Goal: Task Accomplishment & Management: Use online tool/utility

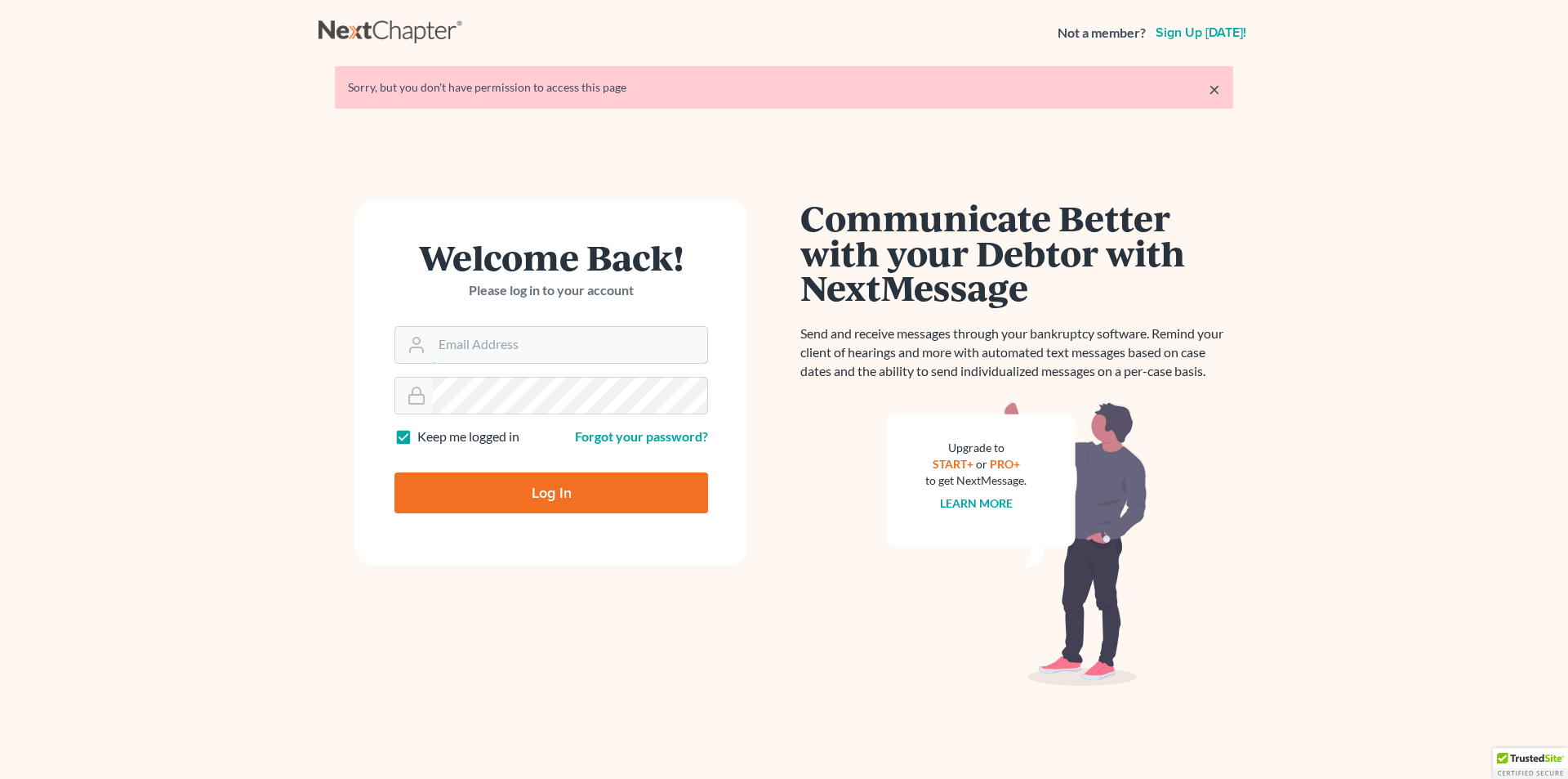
type input "eric@brandonlawyer.com"
click at [533, 493] on input "Log In" at bounding box center [551, 493] width 314 height 41
type input "Thinking..."
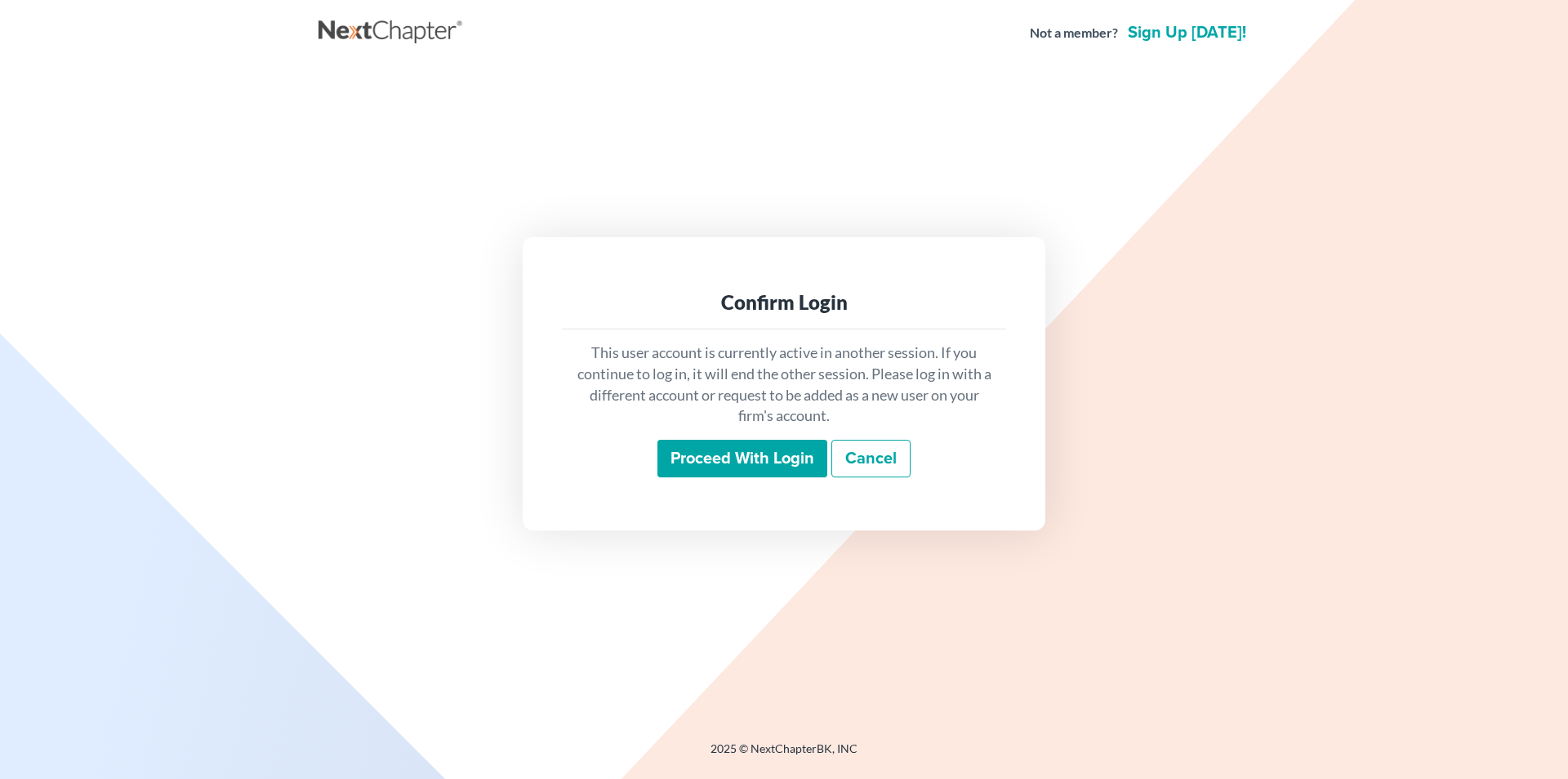
click at [686, 467] on input "Proceed with login" at bounding box center [743, 458] width 170 height 37
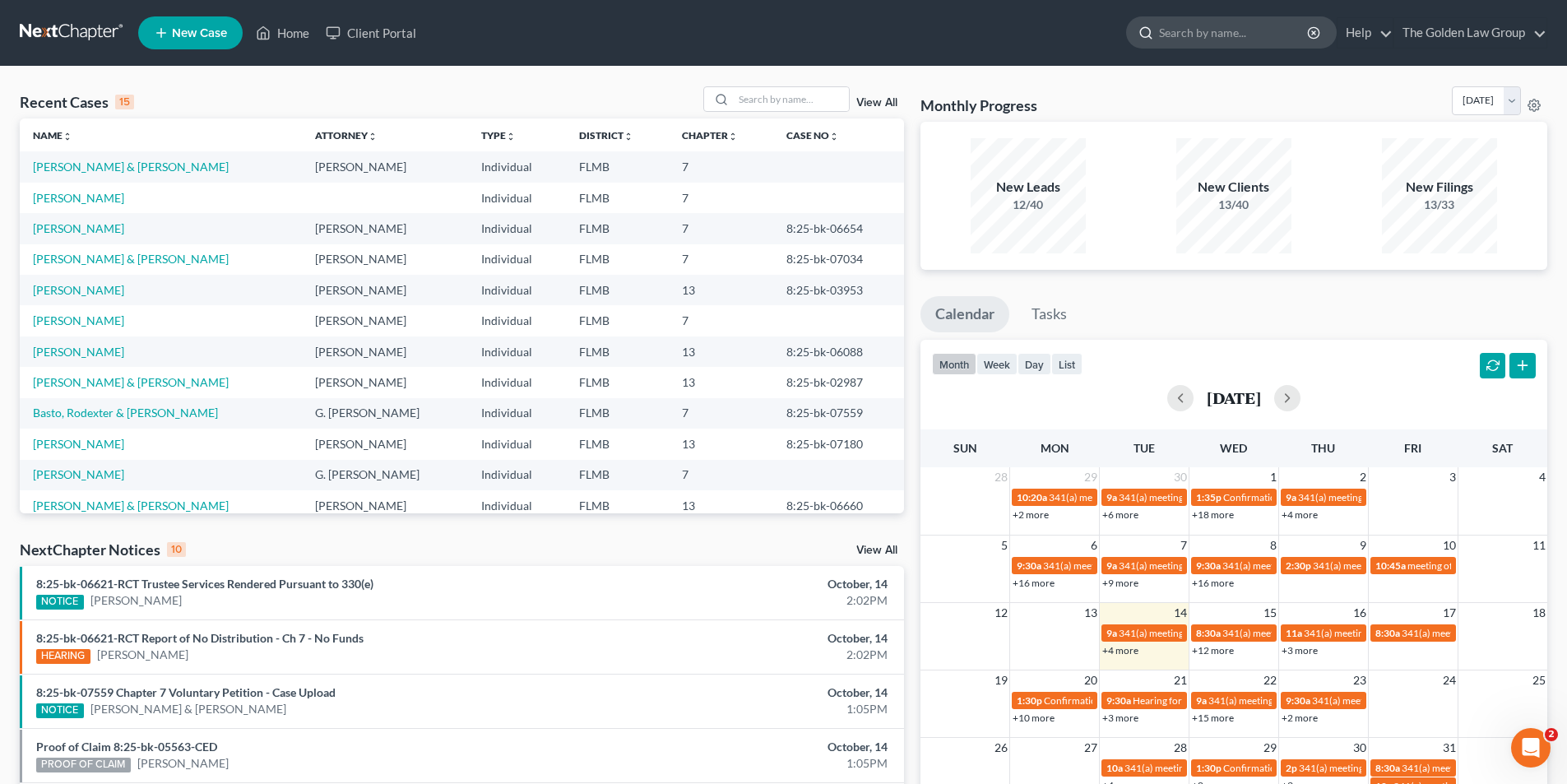
click at [1239, 36] on input "search" at bounding box center [1234, 32] width 150 height 30
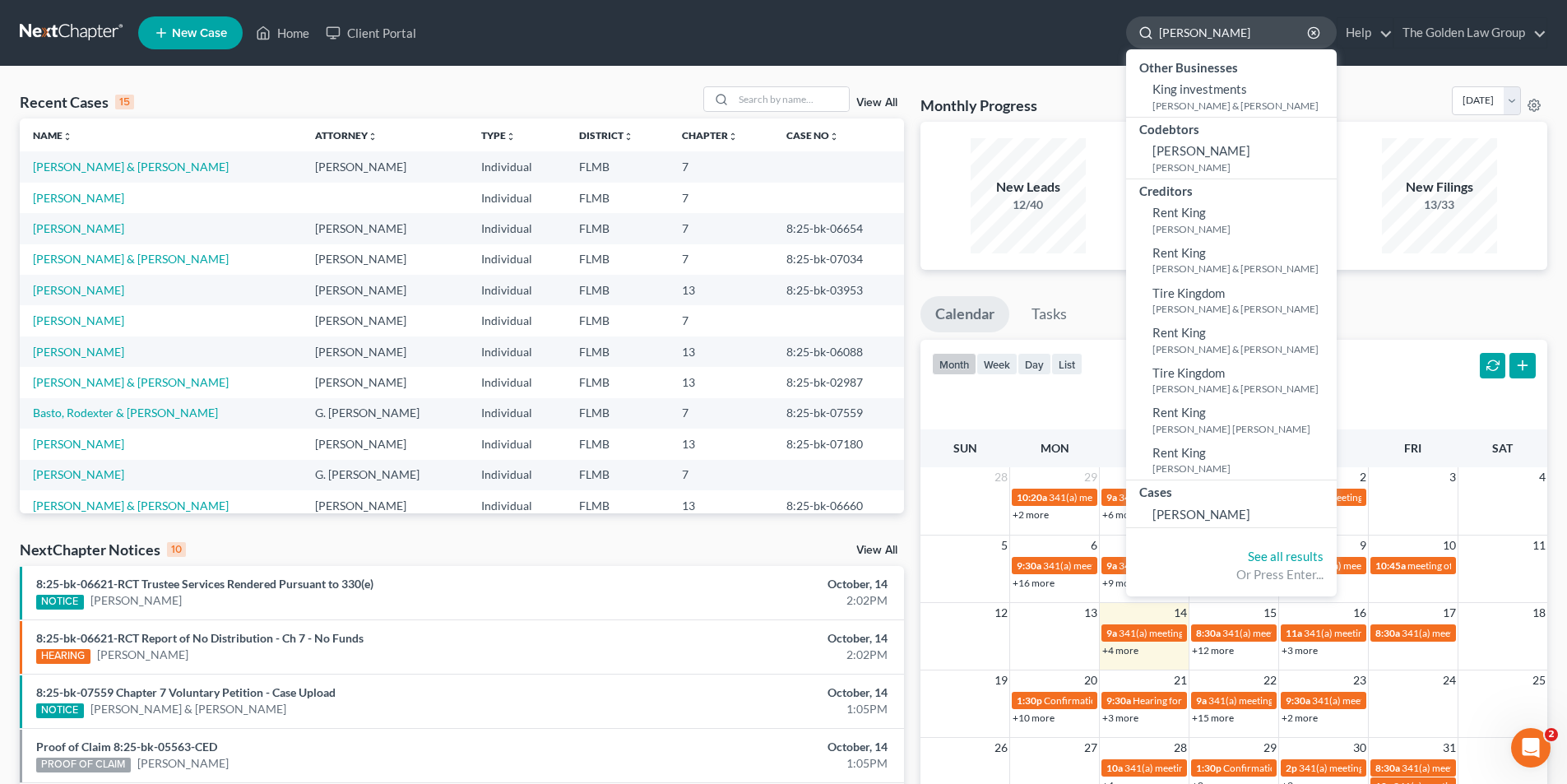
type input "[PERSON_NAME]"
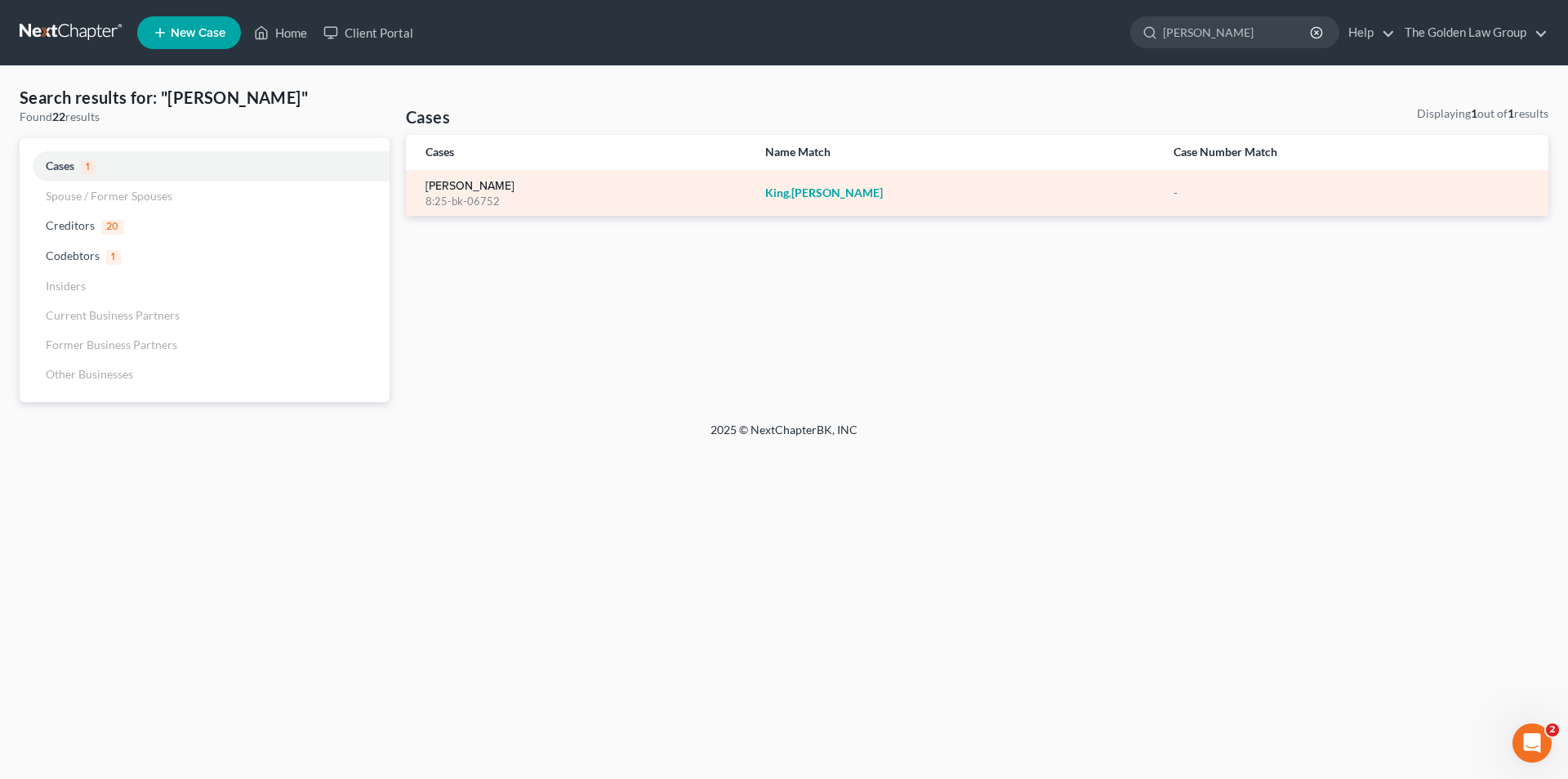
click at [477, 186] on link "[PERSON_NAME]" at bounding box center [470, 186] width 89 height 11
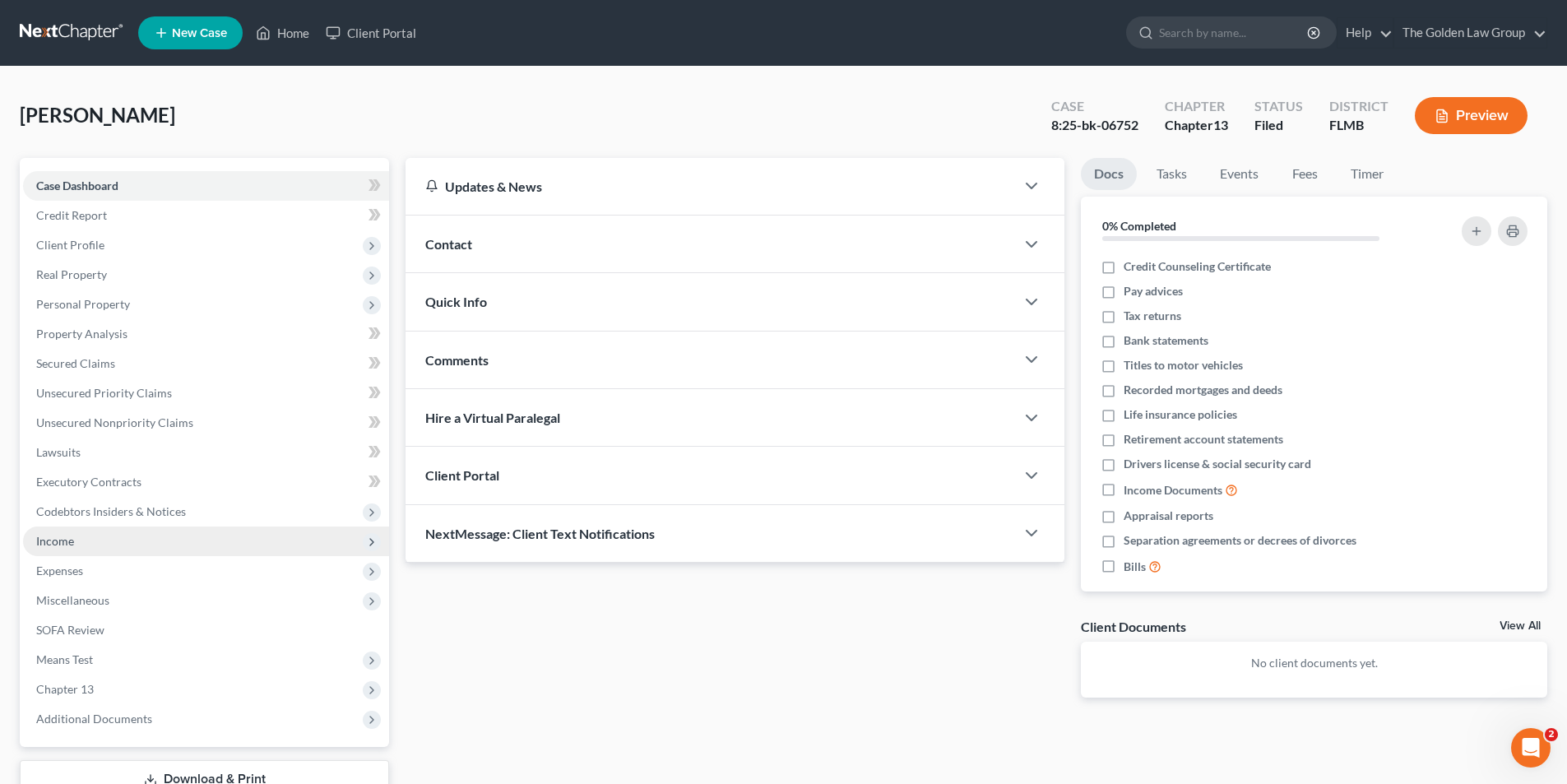
scroll to position [120, 0]
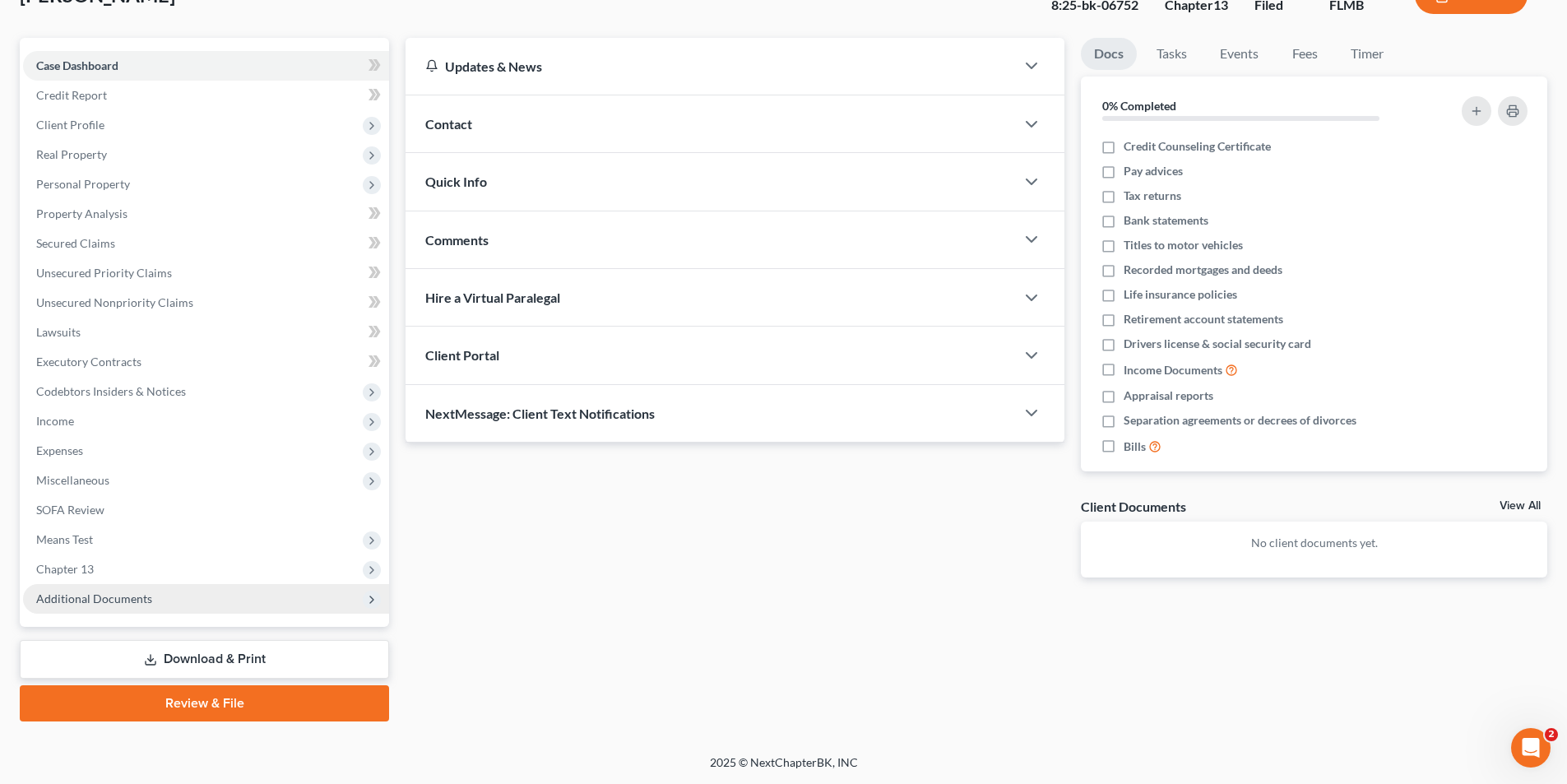
click at [100, 596] on span "Additional Documents" at bounding box center [95, 597] width 116 height 14
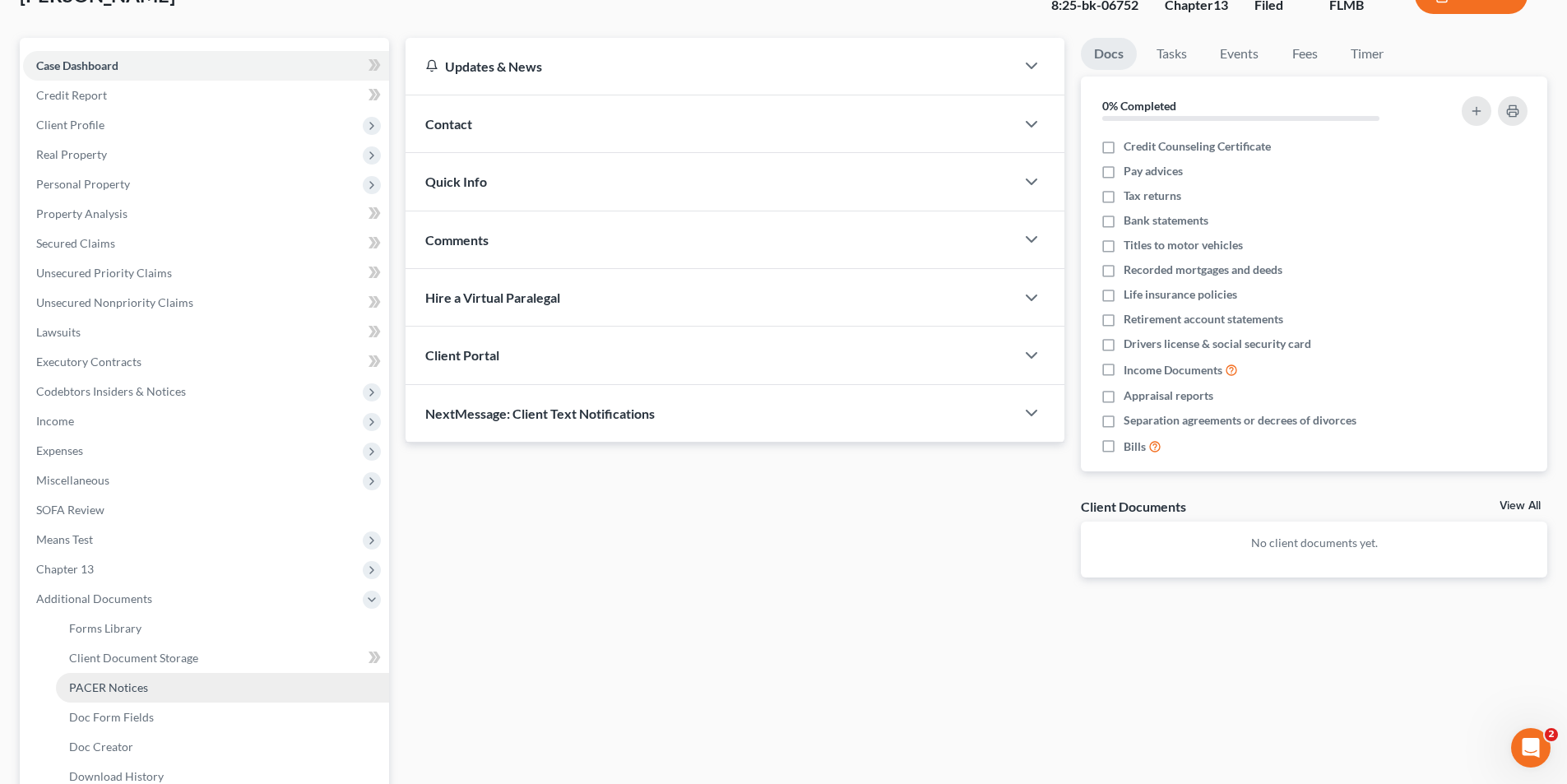
scroll to position [203, 0]
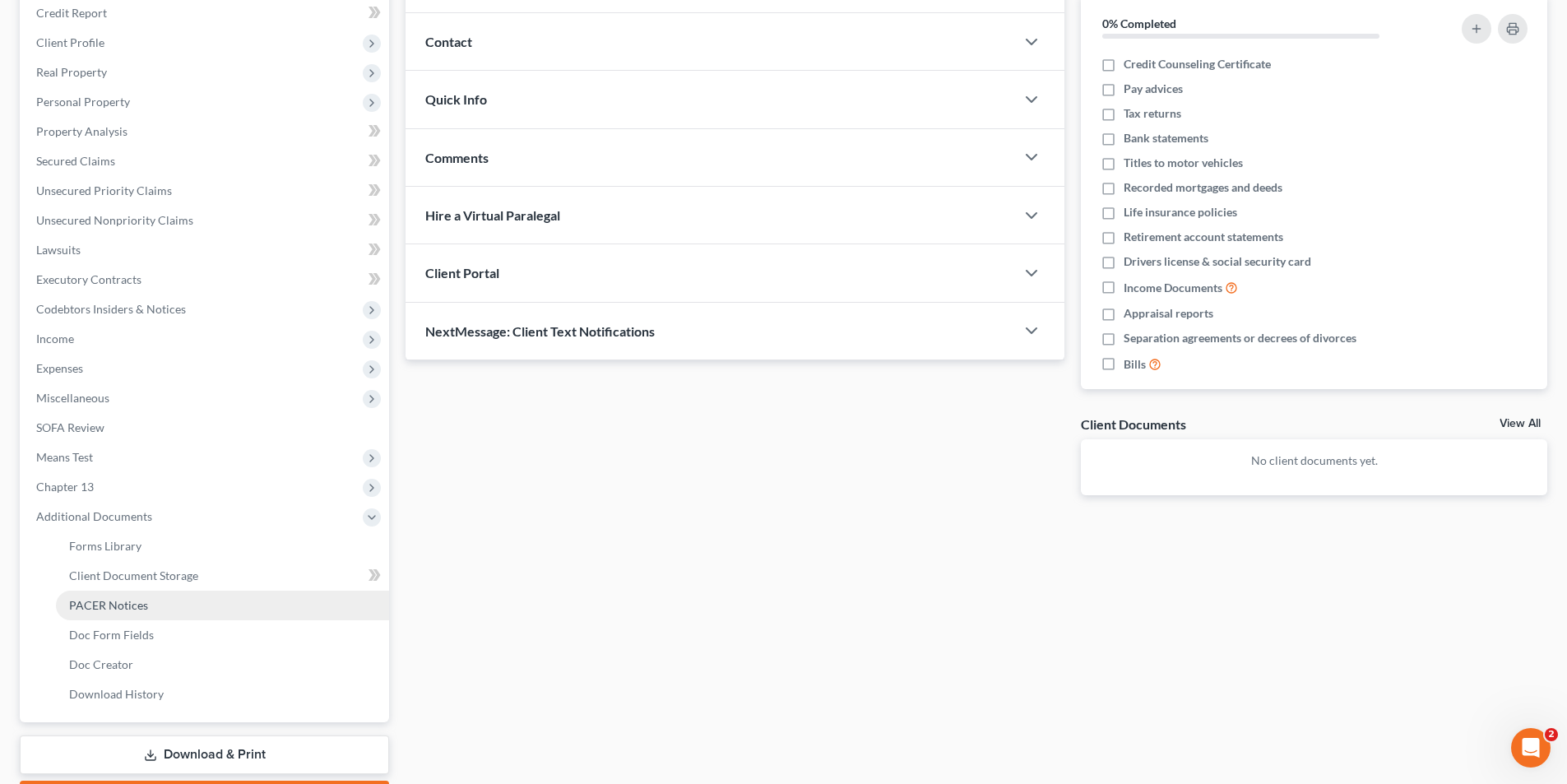
click at [100, 604] on span "PACER Notices" at bounding box center [109, 604] width 79 height 14
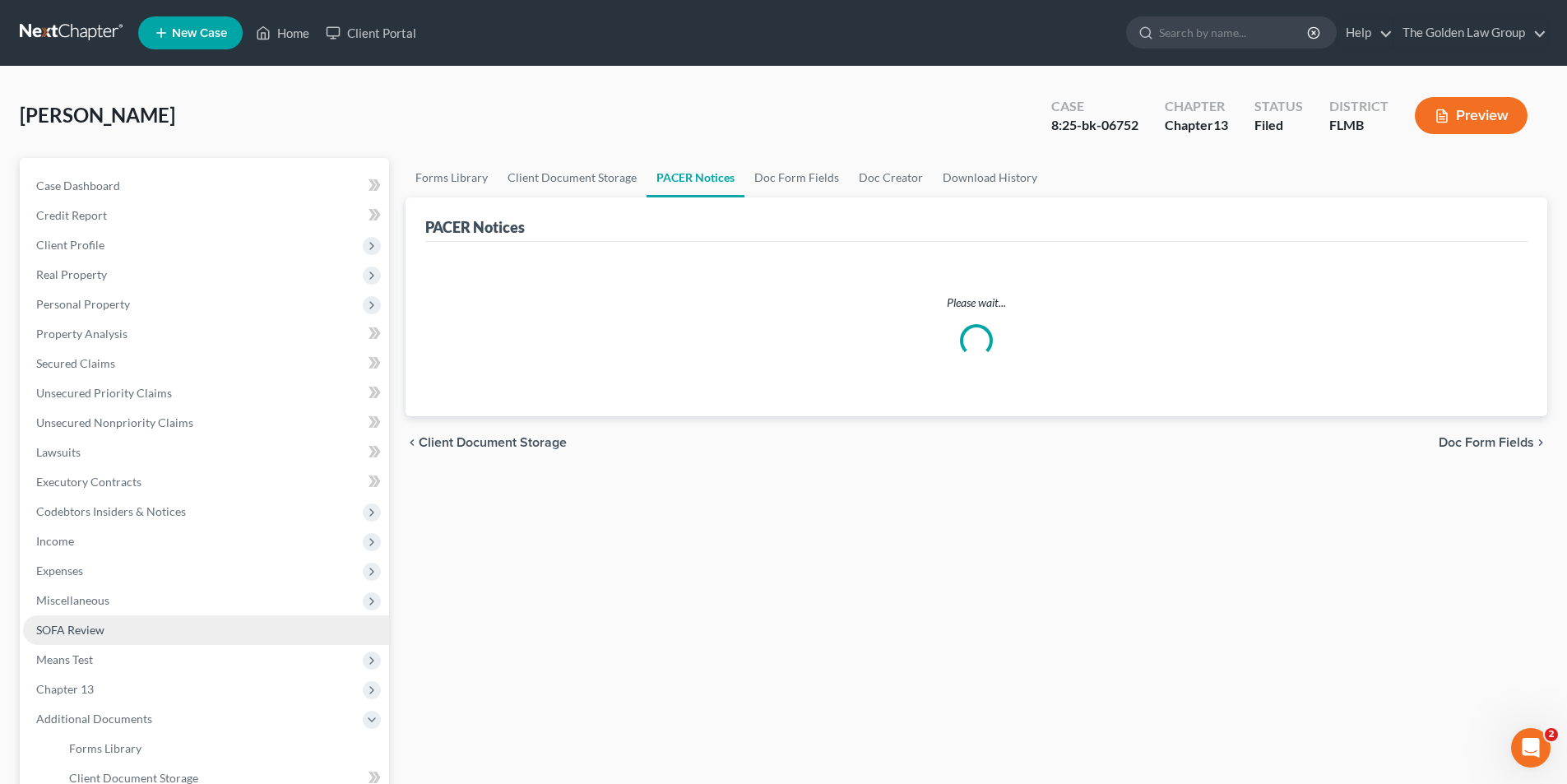
drag, startPoint x: 103, startPoint y: 599, endPoint x: 297, endPoint y: 617, distance: 194.8
click at [303, 617] on link "SOFA Review" at bounding box center [206, 630] width 366 height 30
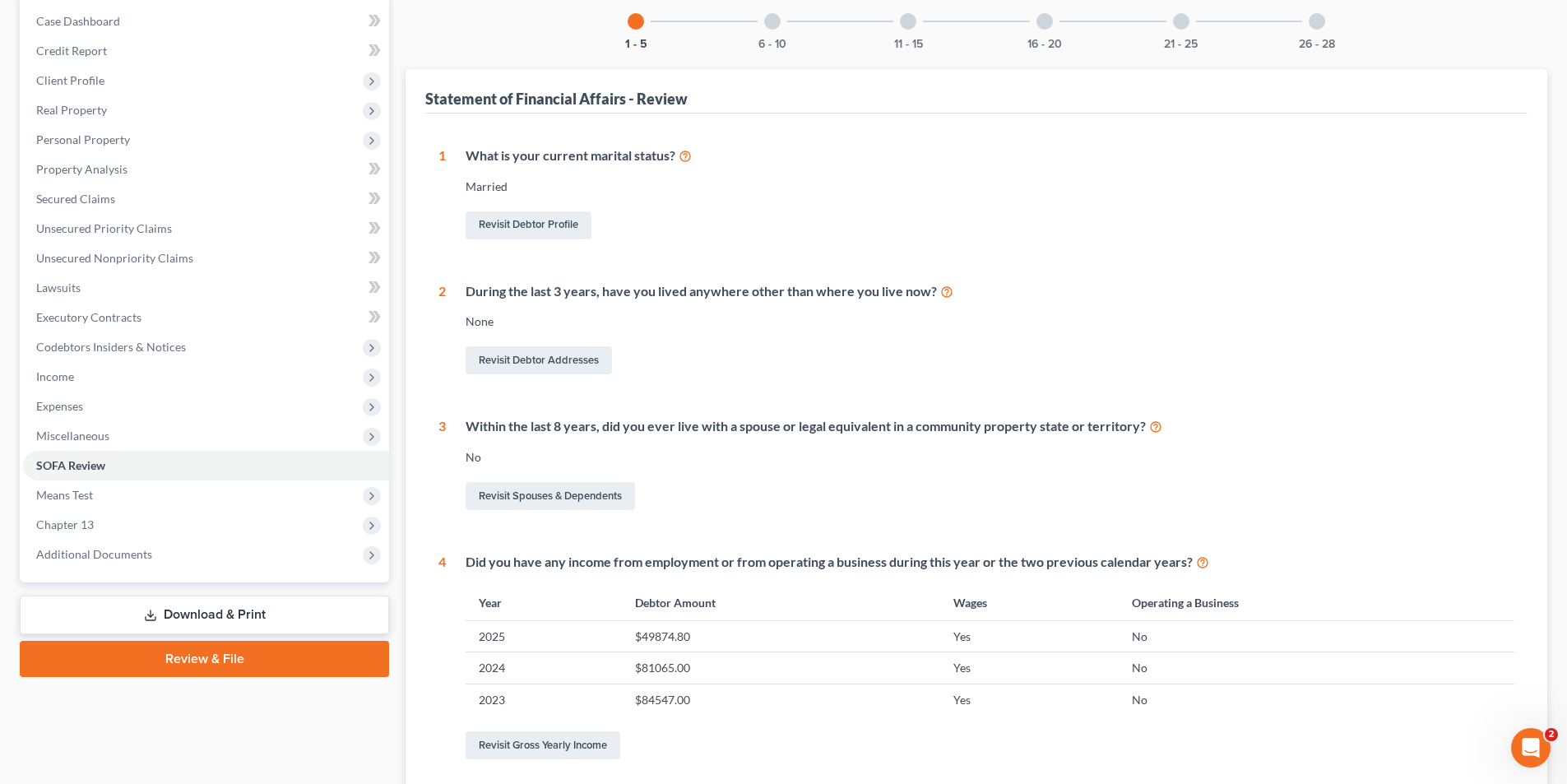
scroll to position [247, 0]
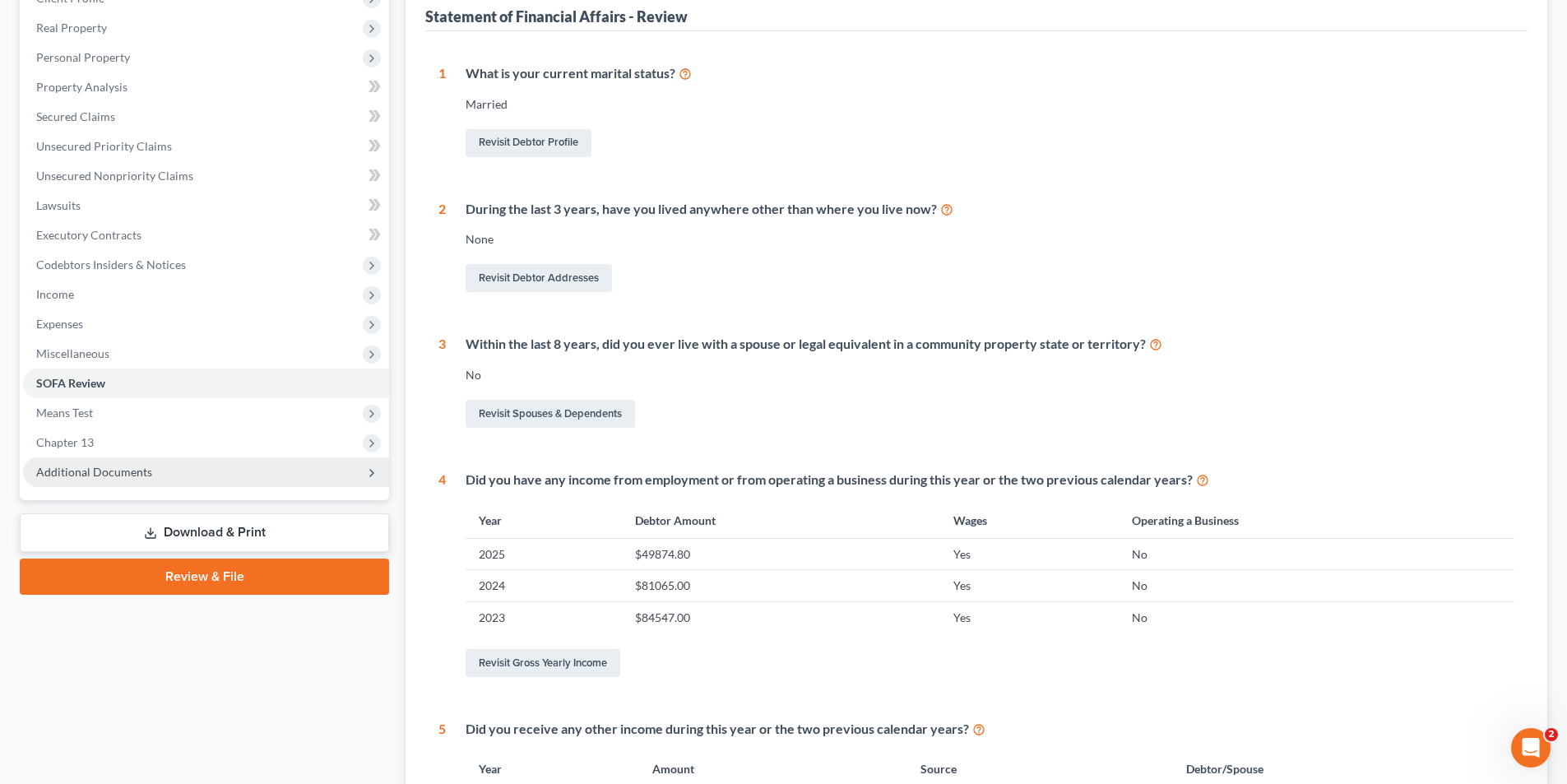
click at [130, 471] on span "Additional Documents" at bounding box center [95, 471] width 116 height 14
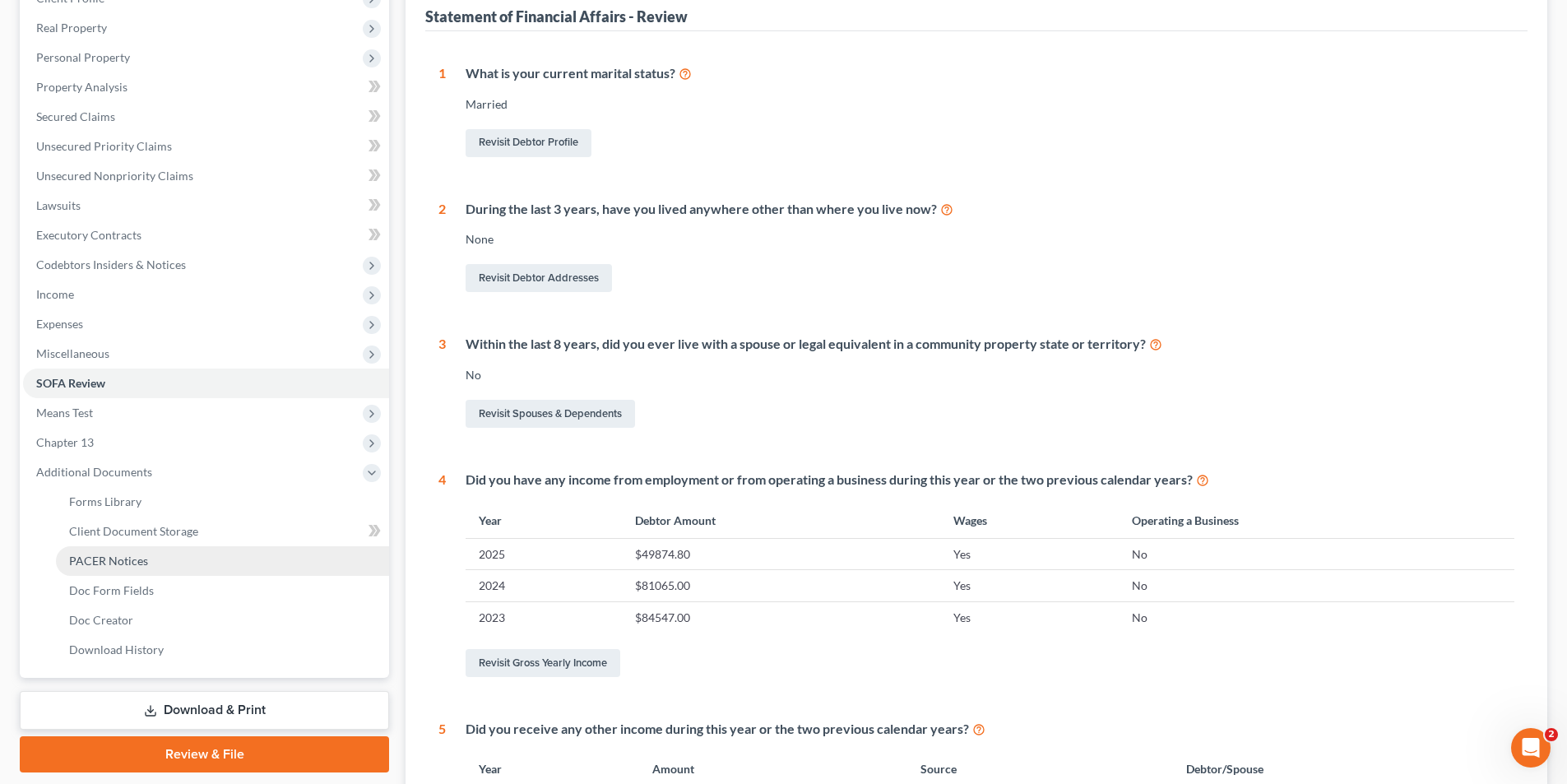
click at [115, 557] on span "PACER Notices" at bounding box center [109, 560] width 79 height 14
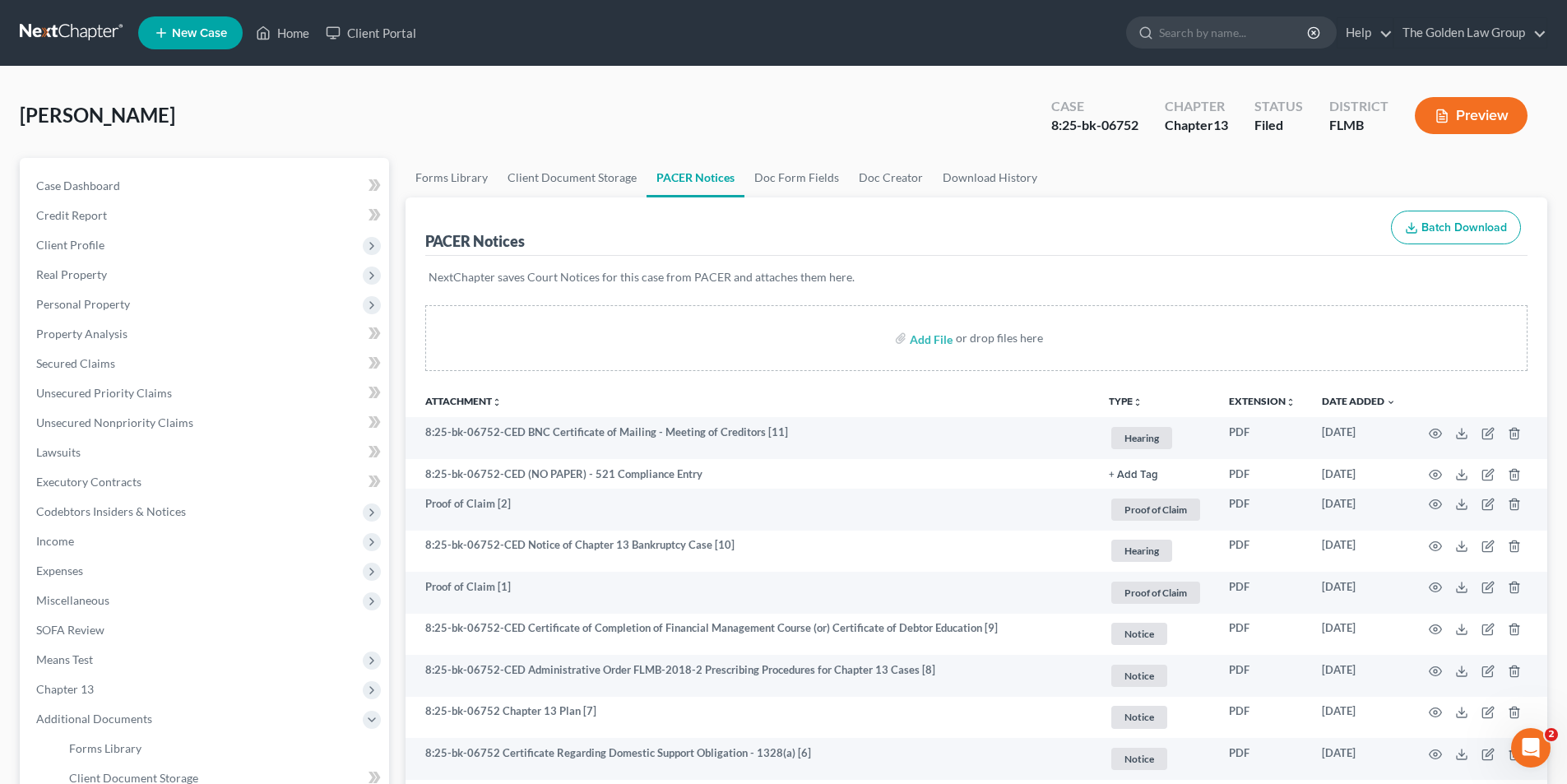
click at [1452, 111] on button "Preview" at bounding box center [1471, 114] width 113 height 37
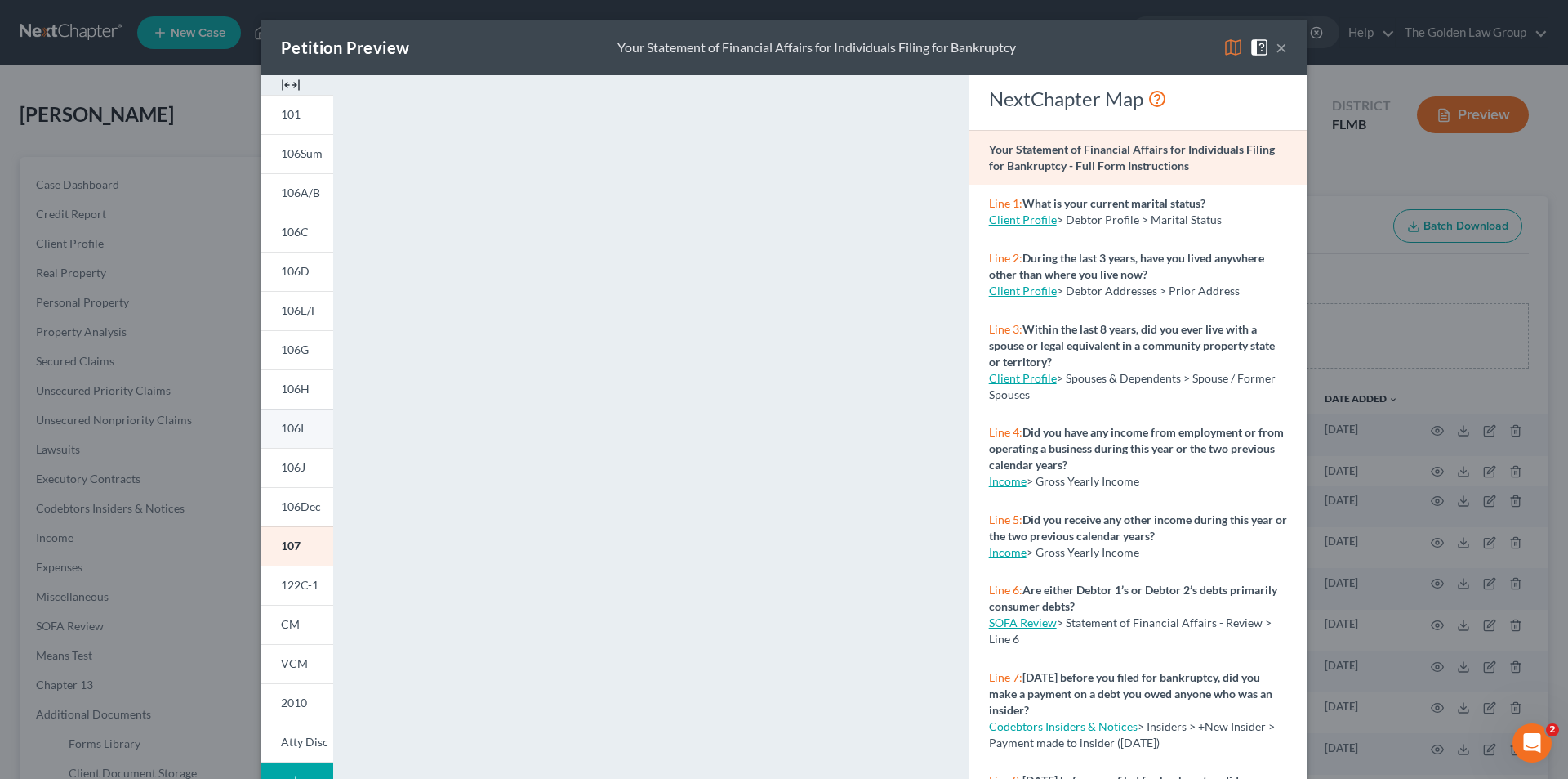
click at [298, 427] on span "106I" at bounding box center [293, 428] width 23 height 14
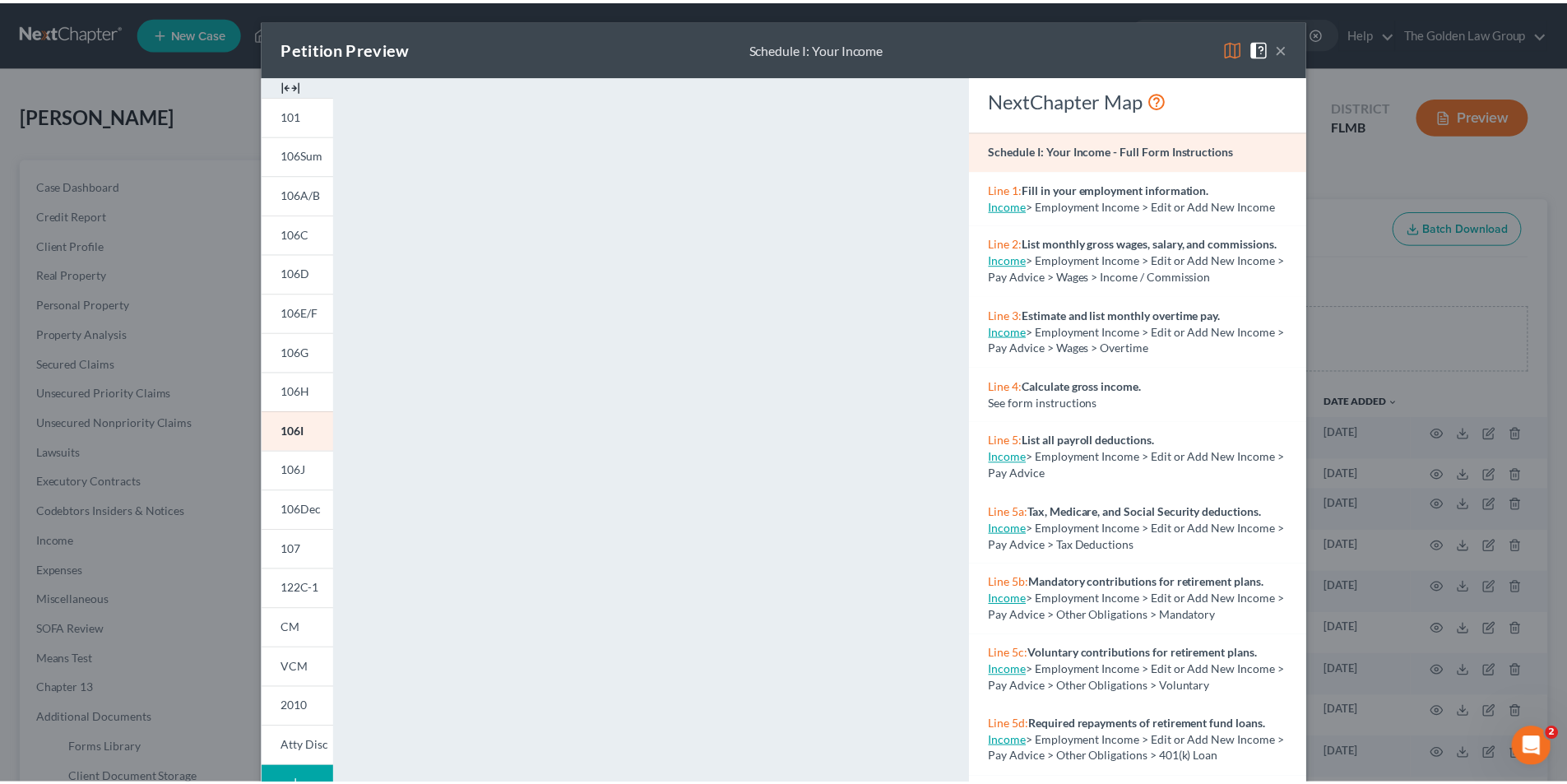
scroll to position [143, 0]
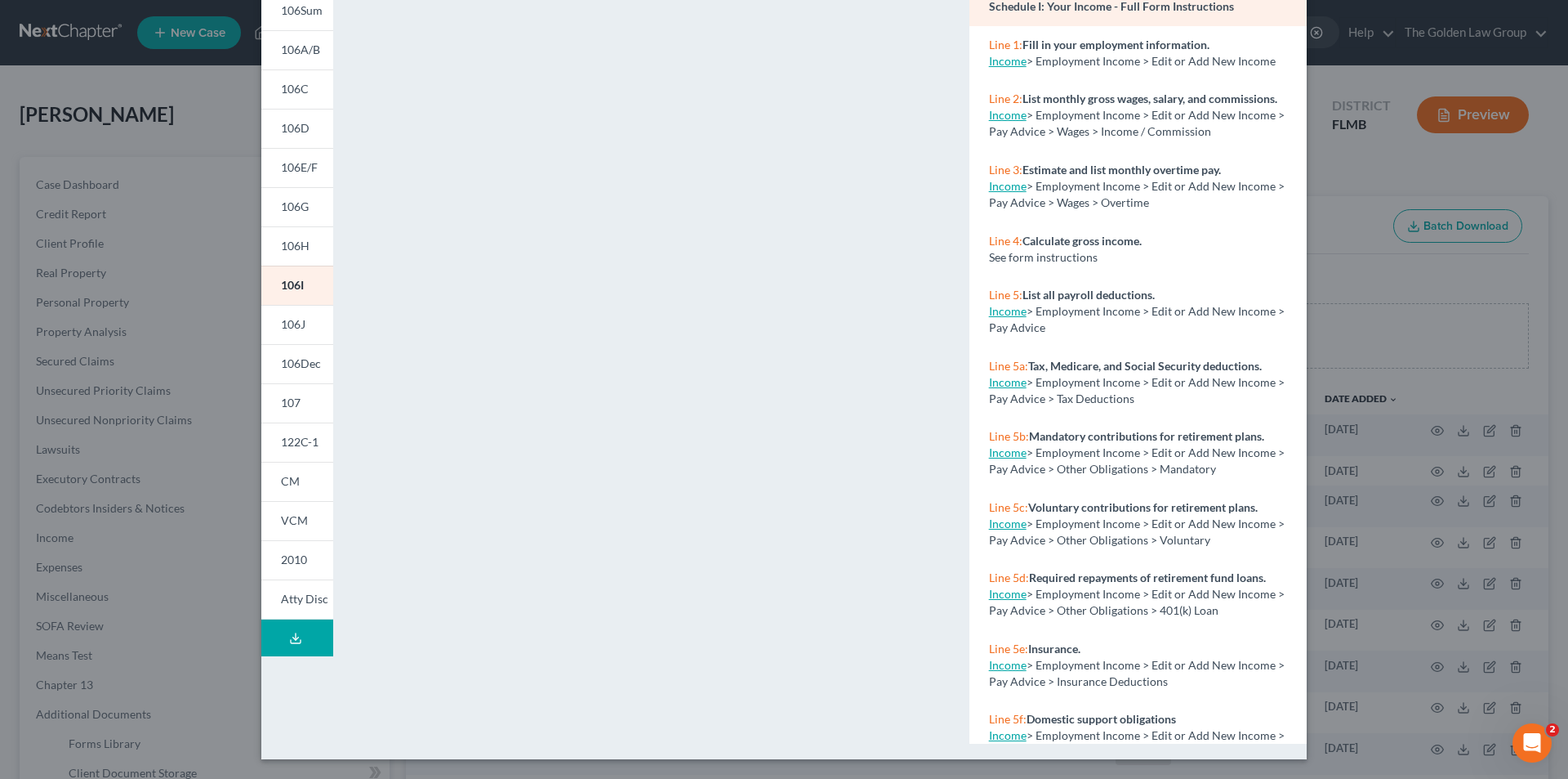
click at [180, 398] on div "Petition Preview Schedule I: Your Income × 101 106Sum 106A/B 106C 106D 106E/F 1…" at bounding box center [784, 390] width 1568 height 779
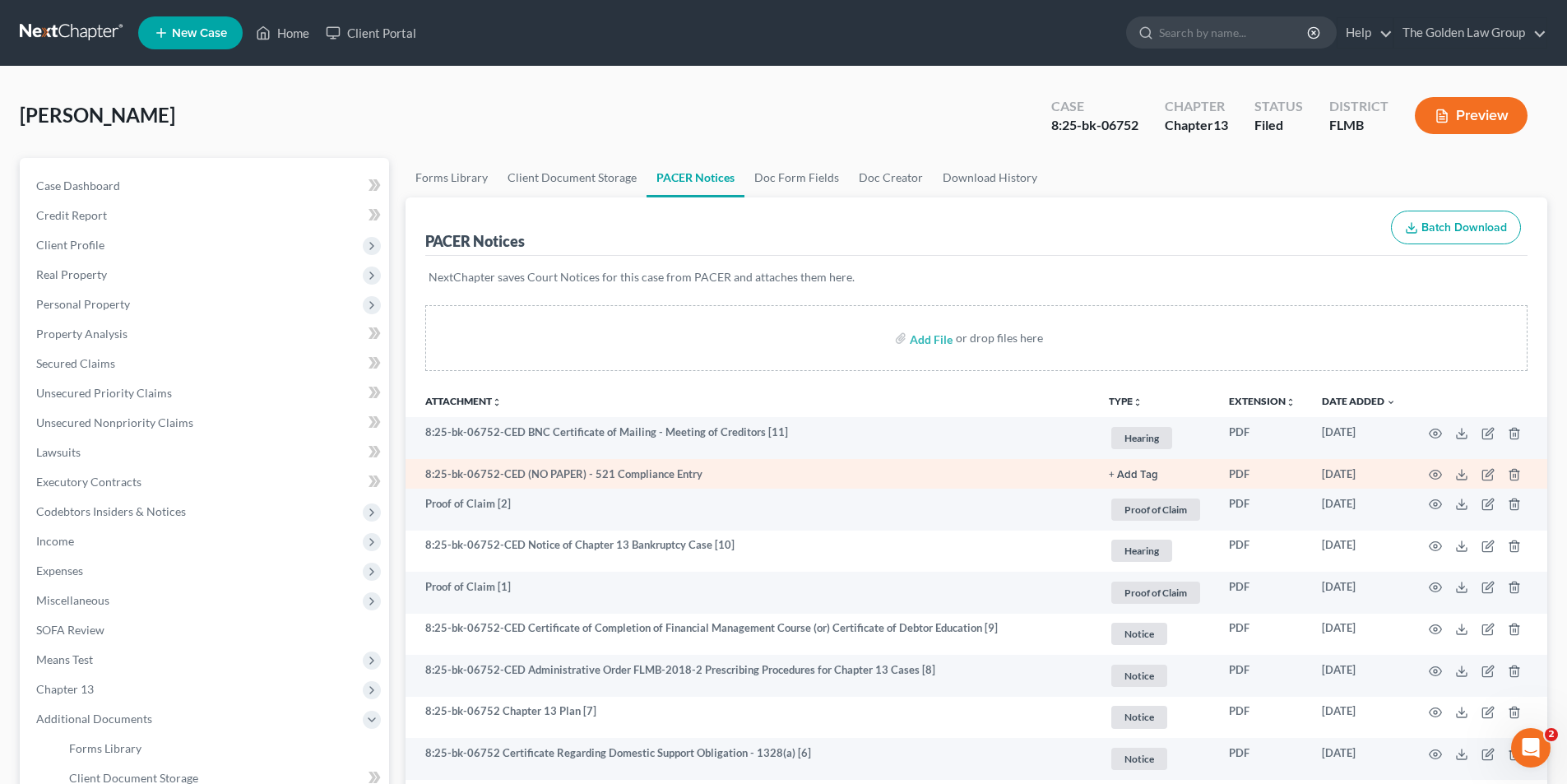
scroll to position [83, 0]
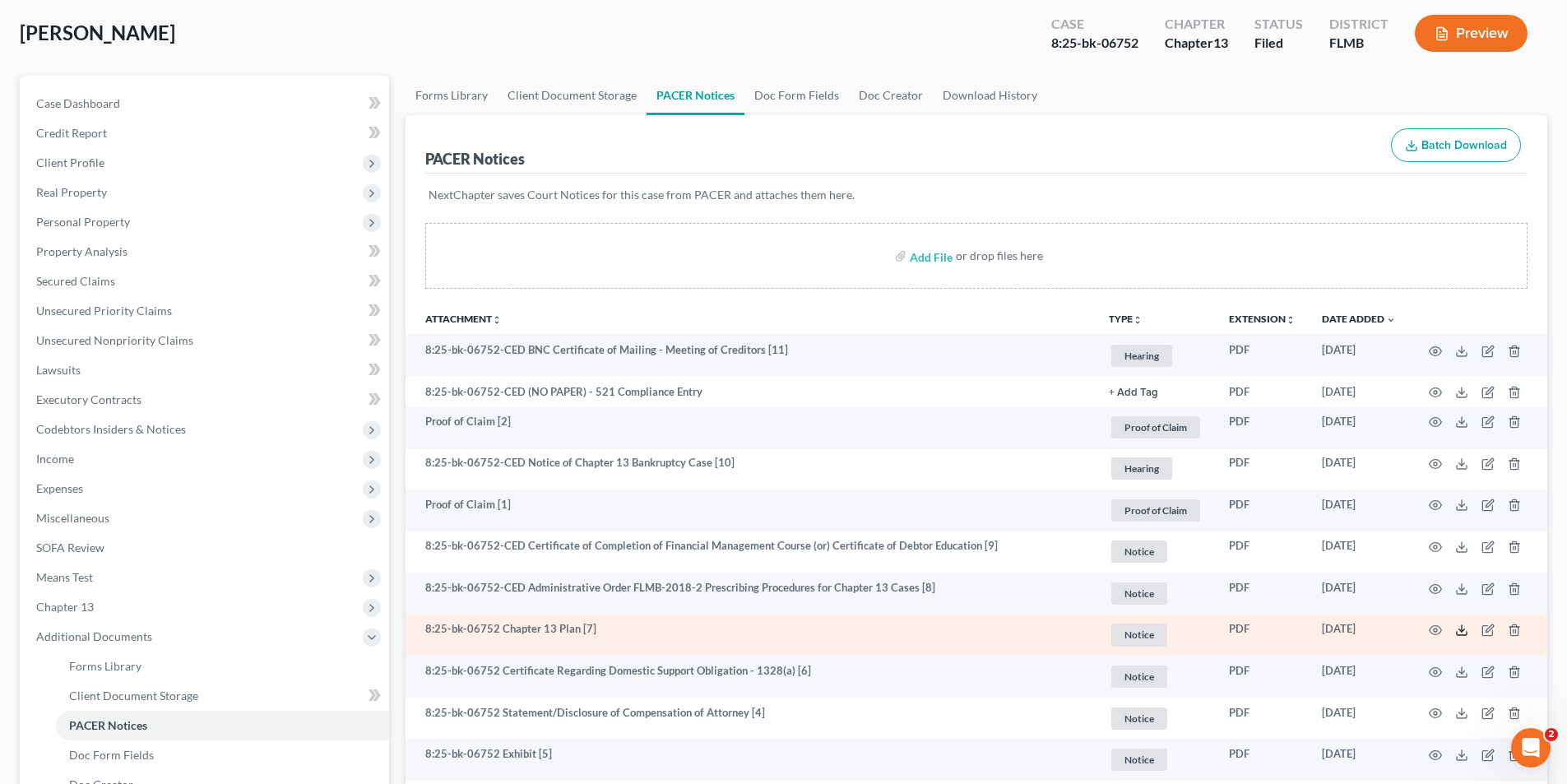
click at [1461, 630] on icon at bounding box center [1462, 630] width 13 height 13
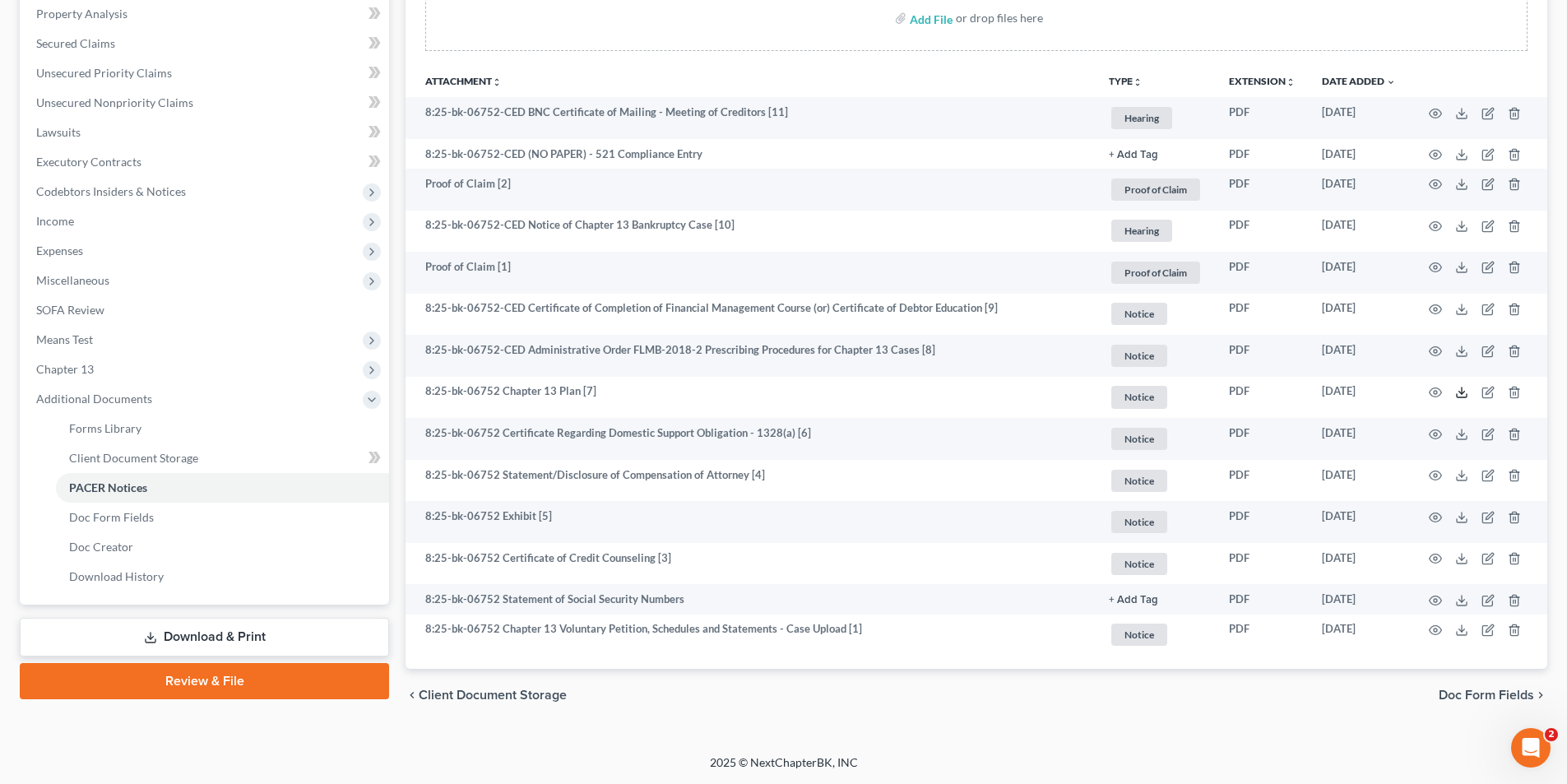
scroll to position [0, 0]
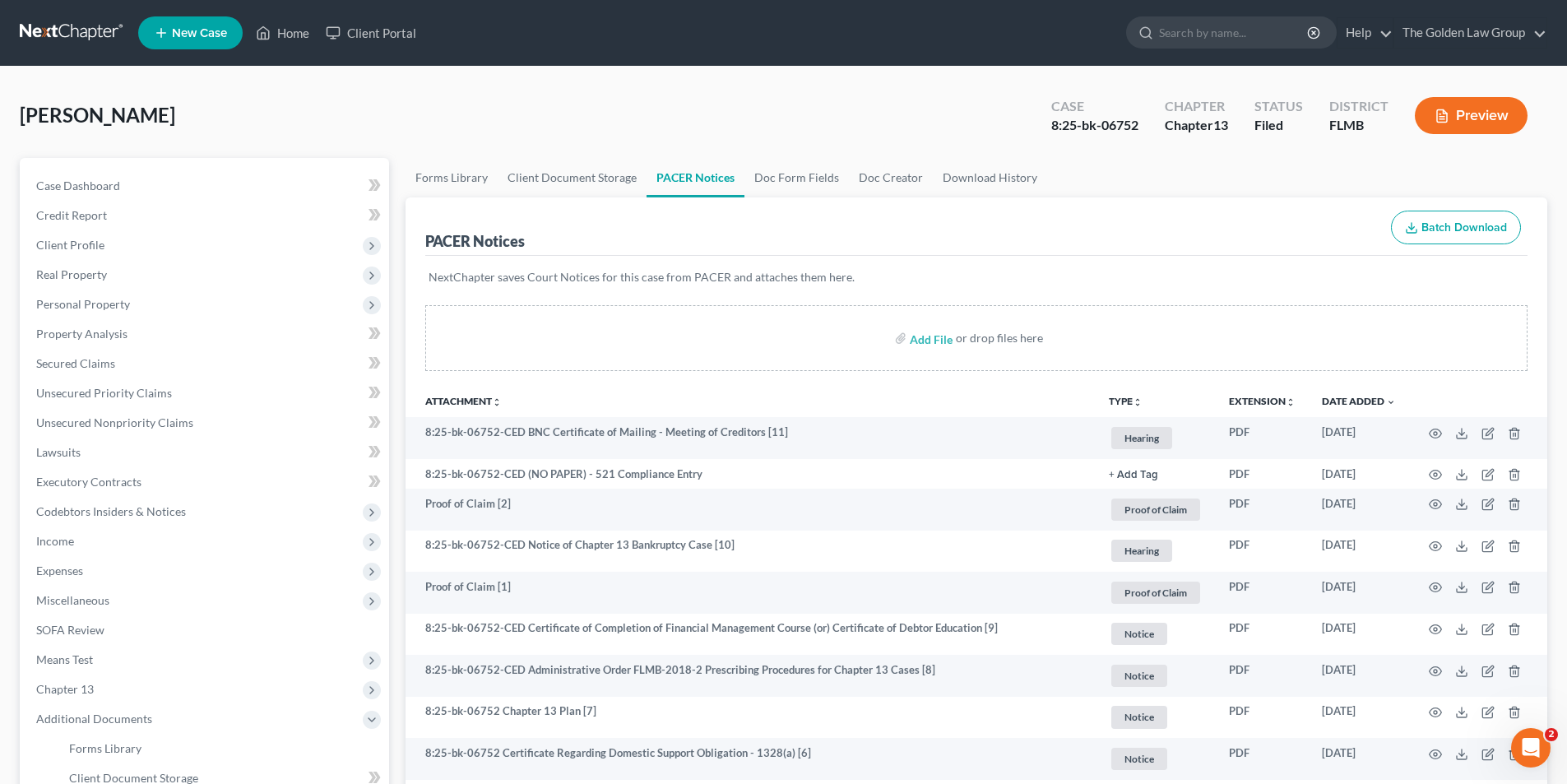
click at [1470, 115] on button "Preview" at bounding box center [1471, 114] width 113 height 37
click at [778, 110] on div "[PERSON_NAME] Upgraded Case 8:25-bk-06752 Chapter Chapter 13 Status Filed Distr…" at bounding box center [784, 122] width 1528 height 71
click at [1184, 31] on input "search" at bounding box center [1234, 32] width 150 height 30
click at [299, 30] on link "Home" at bounding box center [282, 33] width 70 height 30
